Goal: Entertainment & Leisure: Browse casually

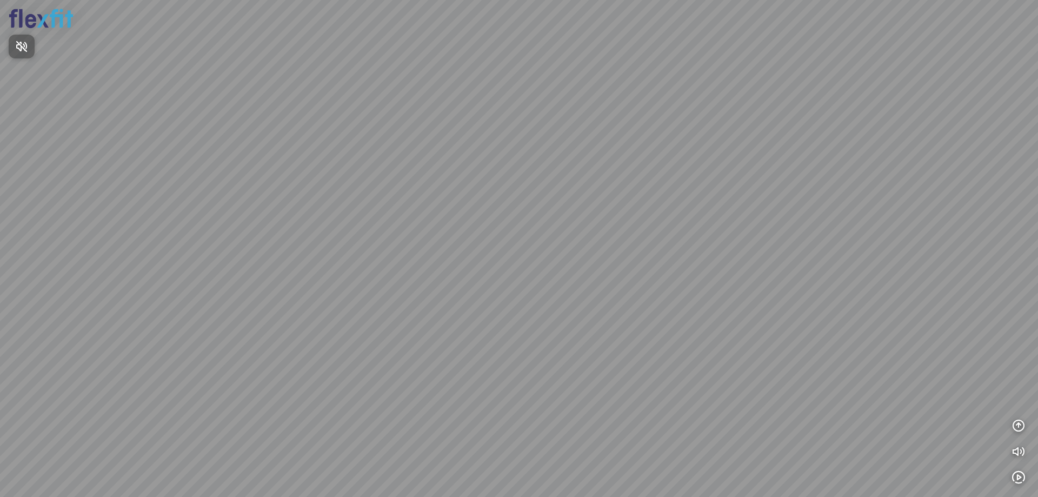
drag, startPoint x: 469, startPoint y: 243, endPoint x: 640, endPoint y: 167, distance: 186.6
click at [621, 182] on div at bounding box center [519, 248] width 1038 height 497
drag, startPoint x: 458, startPoint y: 215, endPoint x: 618, endPoint y: 167, distance: 166.6
click at [636, 163] on div at bounding box center [519, 248] width 1038 height 497
drag, startPoint x: 498, startPoint y: 238, endPoint x: 680, endPoint y: 263, distance: 182.8
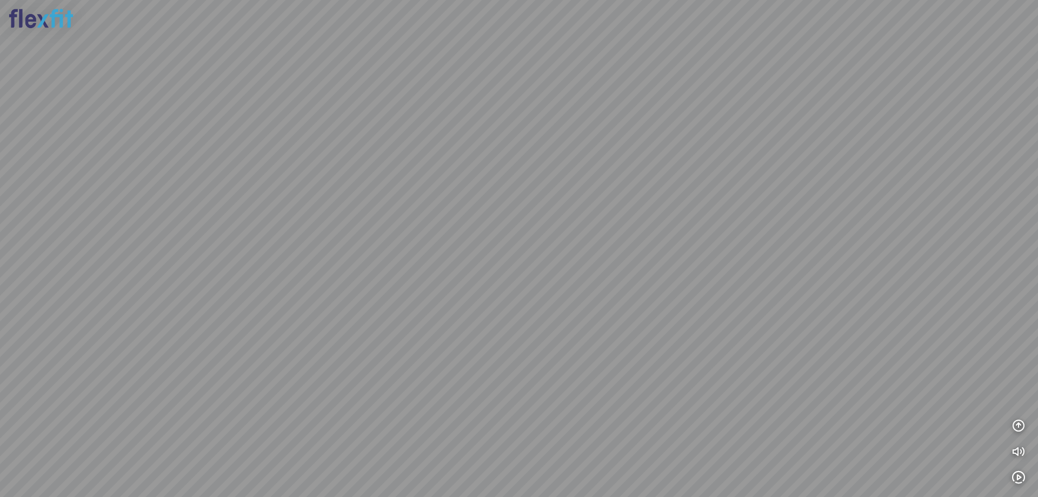
click at [680, 263] on div at bounding box center [519, 248] width 1038 height 497
drag, startPoint x: 493, startPoint y: 248, endPoint x: 580, endPoint y: 248, distance: 87.0
click at [580, 248] on div at bounding box center [519, 248] width 1038 height 497
drag, startPoint x: 549, startPoint y: 222, endPoint x: 594, endPoint y: 205, distance: 48.4
click at [600, 199] on div at bounding box center [519, 248] width 1038 height 497
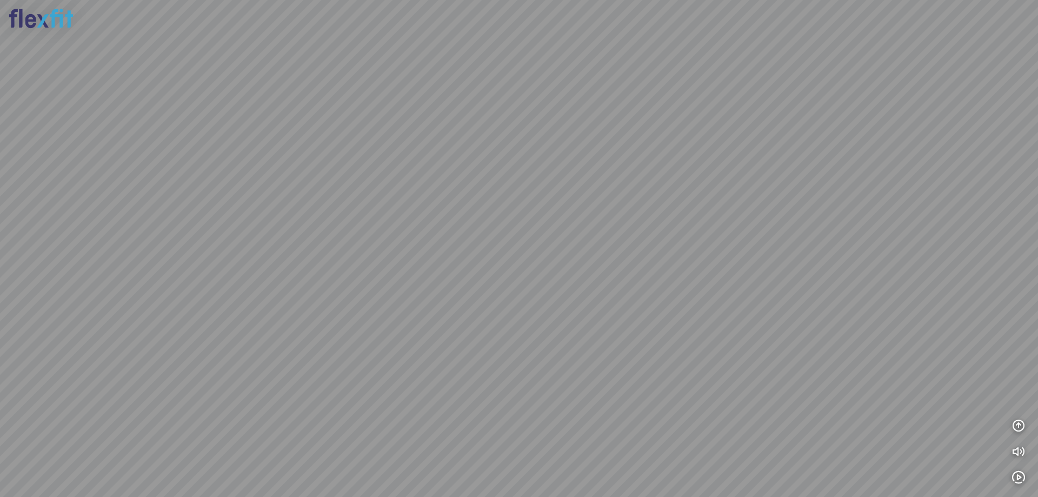
click at [604, 216] on div at bounding box center [519, 248] width 1038 height 497
drag, startPoint x: 546, startPoint y: 202, endPoint x: 574, endPoint y: 205, distance: 27.8
click at [582, 205] on div at bounding box center [519, 248] width 1038 height 497
drag, startPoint x: 446, startPoint y: 204, endPoint x: 501, endPoint y: 225, distance: 59.0
click at [501, 225] on div at bounding box center [519, 248] width 1038 height 497
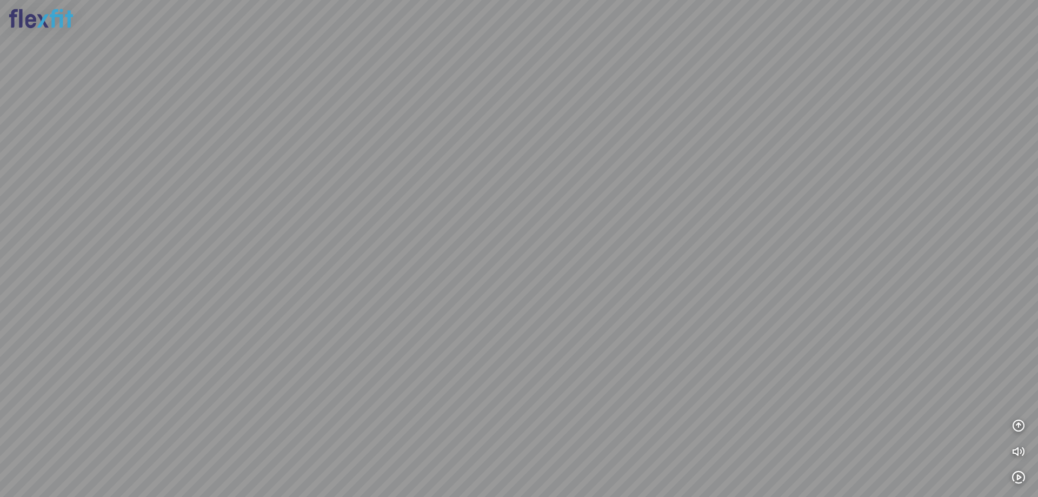
click at [276, 152] on div at bounding box center [519, 248] width 1038 height 497
drag, startPoint x: 431, startPoint y: 173, endPoint x: 340, endPoint y: 232, distance: 108.3
click at [340, 232] on div at bounding box center [519, 248] width 1038 height 497
drag, startPoint x: 469, startPoint y: 301, endPoint x: 509, endPoint y: 277, distance: 46.3
click at [502, 277] on div at bounding box center [519, 248] width 1038 height 497
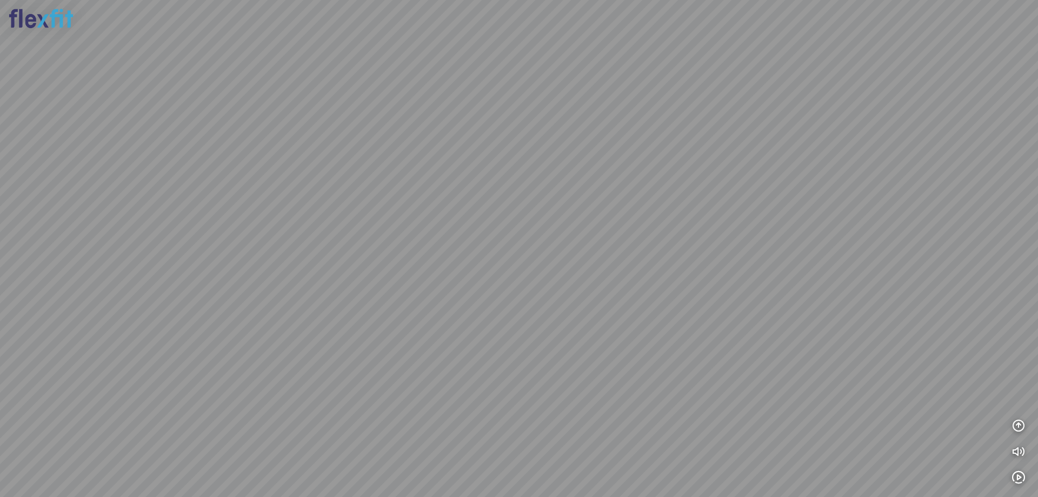
drag, startPoint x: 487, startPoint y: 284, endPoint x: 641, endPoint y: 244, distance: 159.2
click at [641, 244] on div at bounding box center [519, 248] width 1038 height 497
drag, startPoint x: 316, startPoint y: 248, endPoint x: 404, endPoint y: 249, distance: 87.6
click at [407, 248] on div at bounding box center [519, 248] width 1038 height 497
drag, startPoint x: 332, startPoint y: 250, endPoint x: 415, endPoint y: 260, distance: 83.4
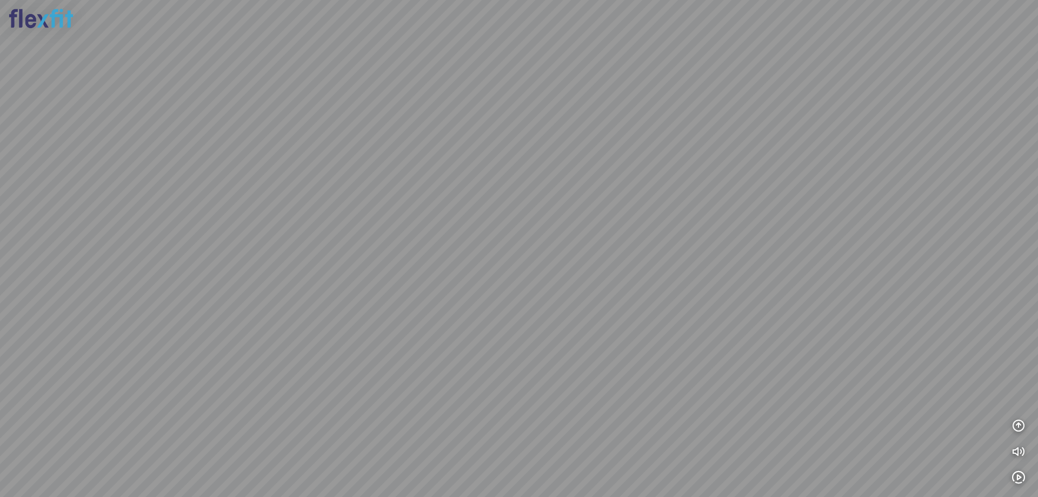
click at [413, 260] on div at bounding box center [519, 248] width 1038 height 497
drag, startPoint x: 440, startPoint y: 221, endPoint x: 362, endPoint y: 204, distance: 79.6
click at [448, 217] on div at bounding box center [519, 248] width 1038 height 497
drag, startPoint x: 337, startPoint y: 201, endPoint x: 496, endPoint y: 196, distance: 159.5
click at [510, 199] on div at bounding box center [519, 248] width 1038 height 497
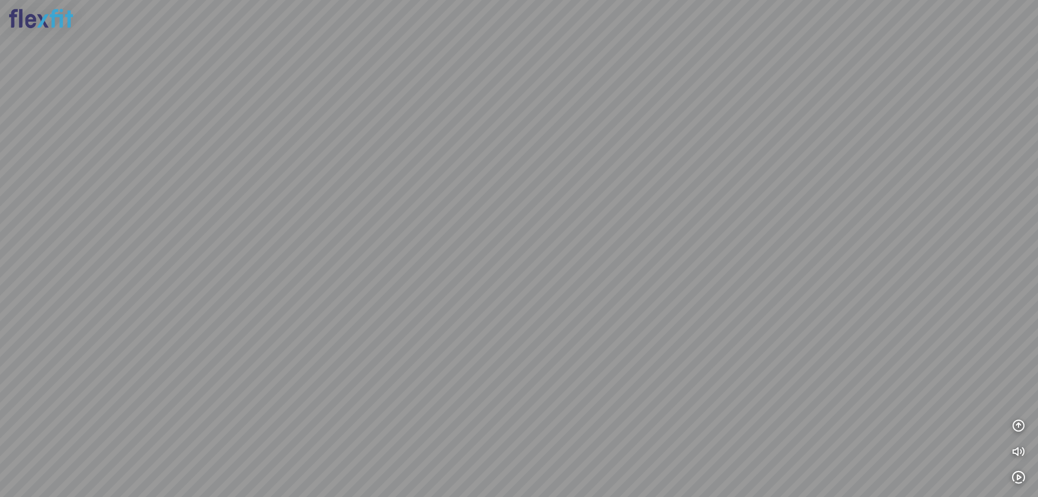
drag, startPoint x: 535, startPoint y: 212, endPoint x: 436, endPoint y: 208, distance: 99.0
click at [420, 209] on div at bounding box center [519, 248] width 1038 height 497
drag, startPoint x: 514, startPoint y: 199, endPoint x: 369, endPoint y: 247, distance: 152.5
click at [361, 248] on div at bounding box center [519, 248] width 1038 height 497
drag, startPoint x: 661, startPoint y: 231, endPoint x: 653, endPoint y: 230, distance: 8.3
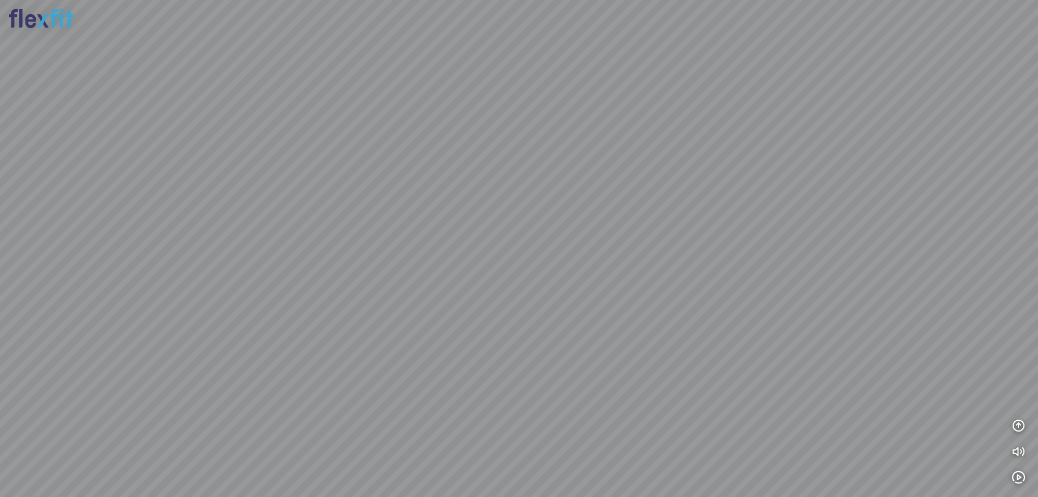
click at [648, 231] on div at bounding box center [519, 248] width 1038 height 497
drag, startPoint x: 655, startPoint y: 231, endPoint x: 644, endPoint y: 237, distance: 11.6
click at [645, 237] on div at bounding box center [519, 248] width 1038 height 497
drag, startPoint x: 629, startPoint y: 284, endPoint x: 476, endPoint y: 252, distance: 156.3
click at [476, 252] on div at bounding box center [519, 248] width 1038 height 497
